Goal: Task Accomplishment & Management: Complete application form

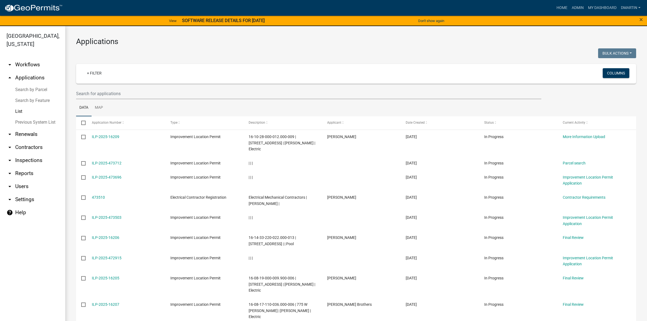
select select "3: 100"
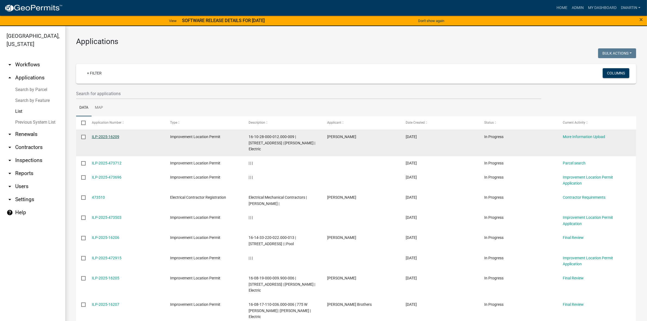
click at [98, 135] on link "ILP-2025-16209" at bounding box center [105, 137] width 27 height 4
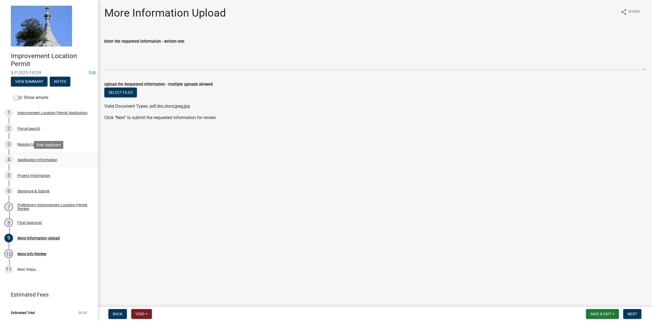
click at [30, 159] on div "Application Information" at bounding box center [37, 160] width 40 height 4
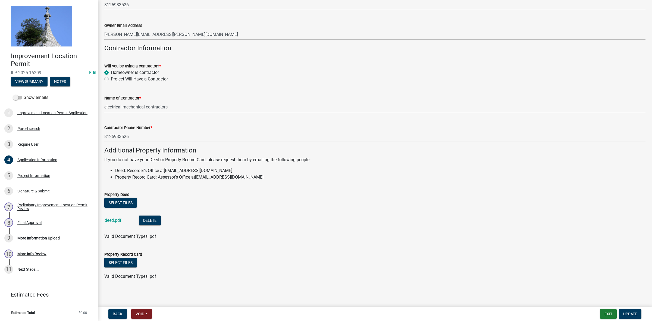
scroll to position [256, 0]
click at [26, 174] on div "Project Information" at bounding box center [33, 176] width 33 height 4
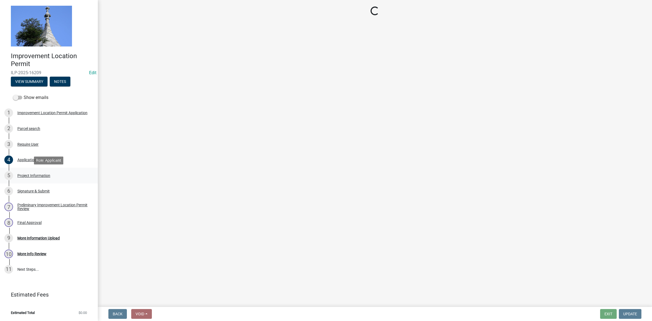
scroll to position [0, 0]
select select "f3bc9023-fd4b-4137-a980-219e42fac529"
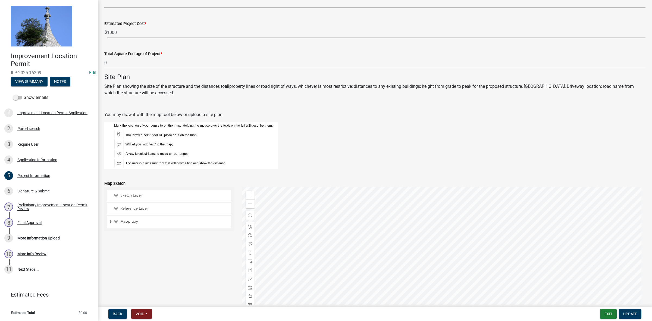
scroll to position [382, 0]
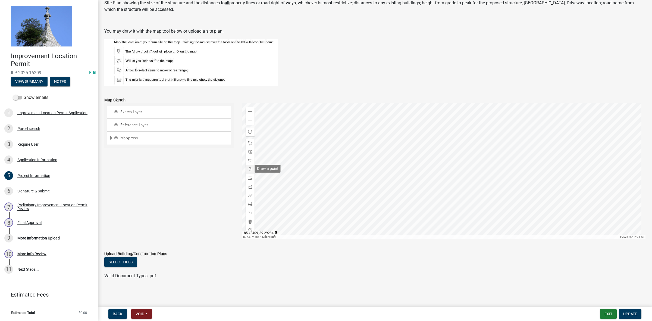
click at [249, 168] on span at bounding box center [250, 169] width 4 height 4
click at [438, 174] on div at bounding box center [444, 171] width 404 height 136
click at [35, 191] on div "Signature & Submit" at bounding box center [33, 191] width 32 height 4
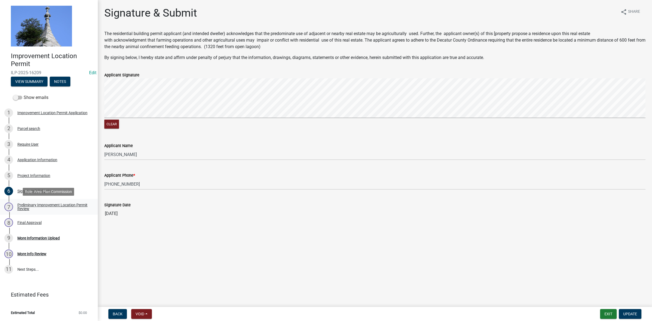
click at [34, 205] on div "Preliminary Improvement Location Permit Review" at bounding box center [53, 207] width 72 height 8
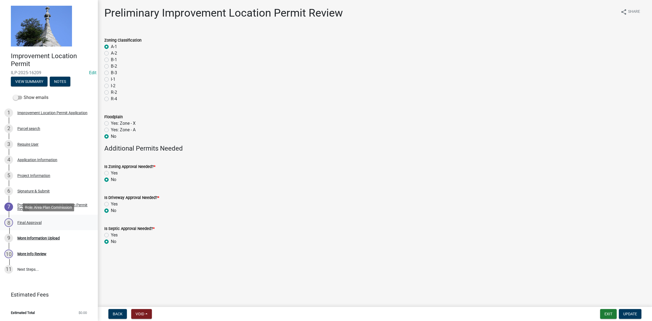
click at [33, 221] on div "Final Approval" at bounding box center [29, 223] width 24 height 4
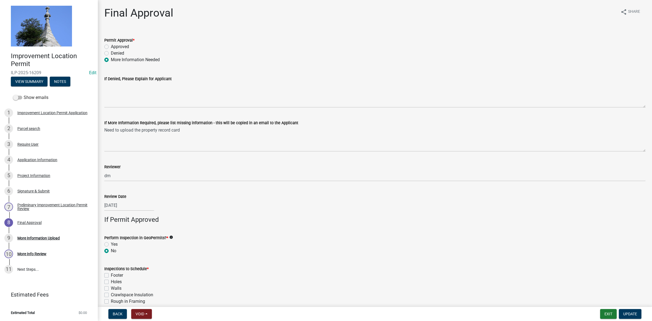
click at [111, 47] on label "Approved" at bounding box center [120, 46] width 18 height 7
click at [111, 47] on input "Approved" at bounding box center [113, 45] width 4 height 4
radio input "true"
click at [630, 312] on span "Update" at bounding box center [630, 314] width 14 height 4
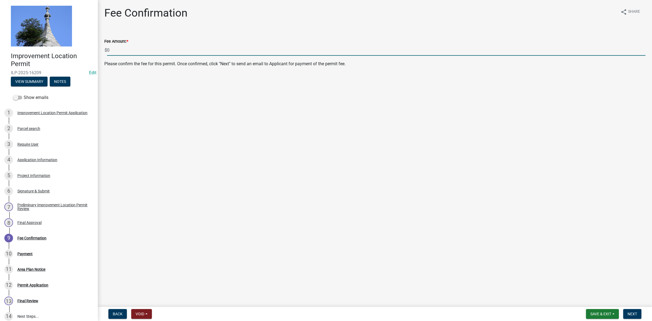
click at [114, 48] on input "0" at bounding box center [376, 50] width 539 height 11
type input "80.00"
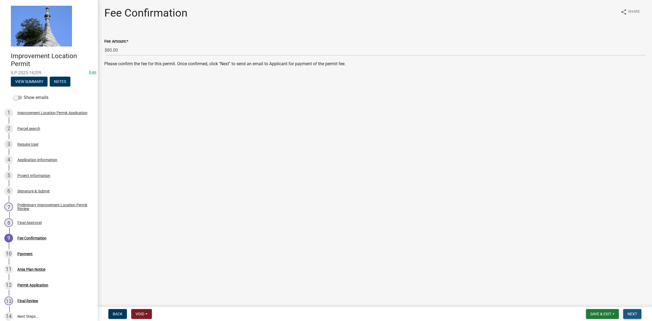
click at [635, 312] on span "Next" at bounding box center [633, 314] width 10 height 4
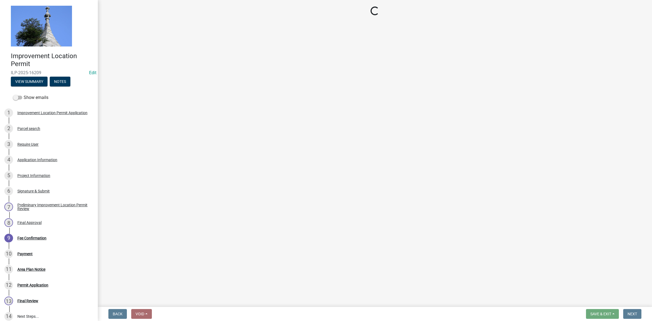
select select "3: 3"
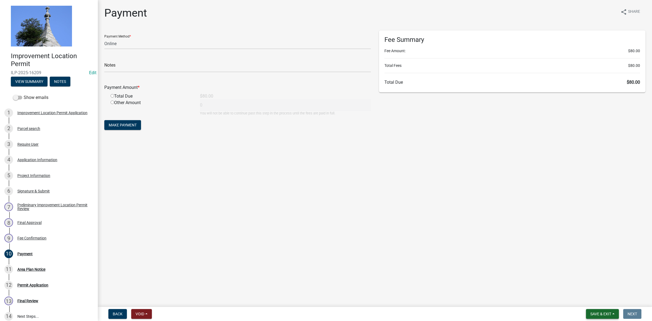
click at [603, 311] on button "Save & Exit" at bounding box center [602, 314] width 33 height 10
click at [597, 300] on button "Save & Exit" at bounding box center [597, 300] width 43 height 13
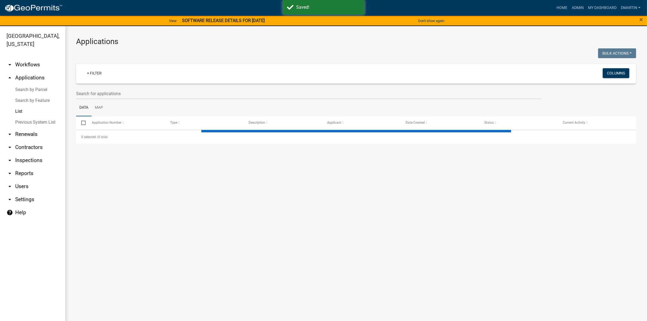
select select "3: 100"
